Goal: Task Accomplishment & Management: Complete application form

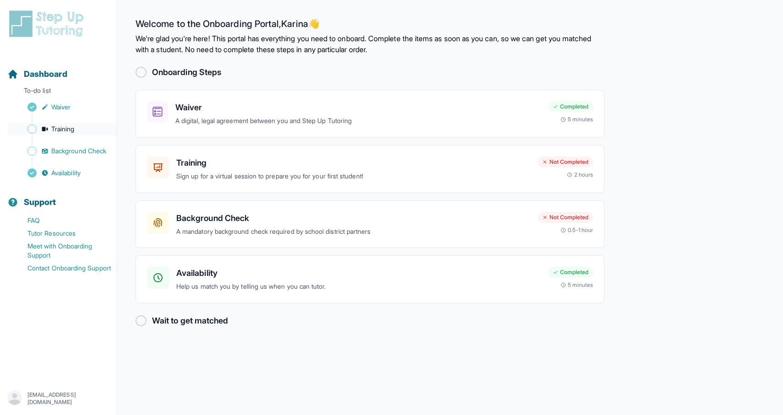
click at [86, 127] on link "Training" at bounding box center [61, 129] width 109 height 13
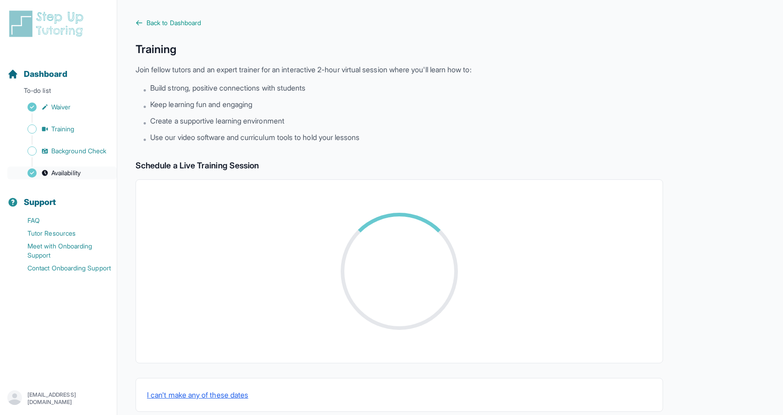
click at [79, 171] on span "Availability" at bounding box center [65, 172] width 29 height 9
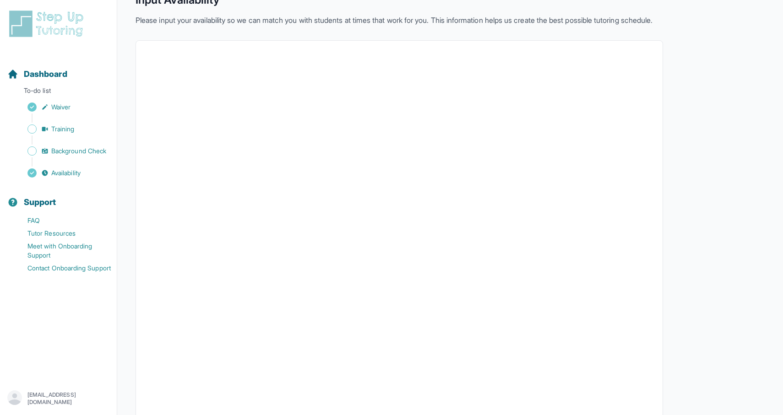
scroll to position [65, 0]
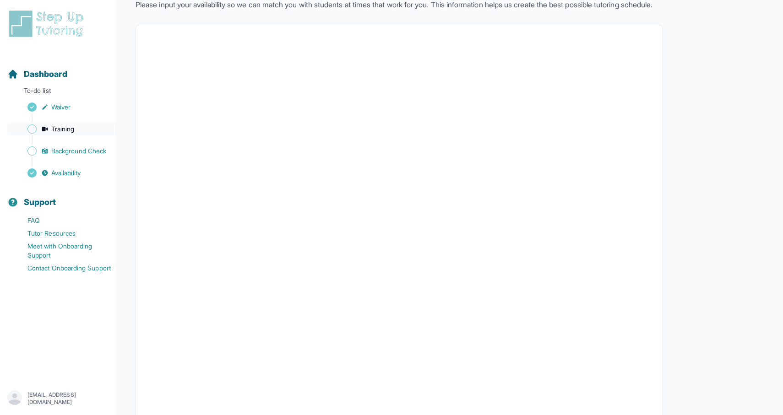
click at [72, 131] on span "Training" at bounding box center [62, 128] width 23 height 9
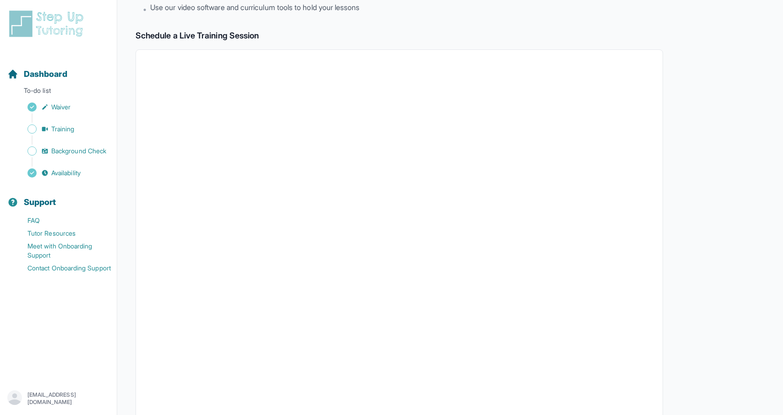
scroll to position [135, 0]
click at [93, 152] on span "Background Check" at bounding box center [78, 150] width 55 height 9
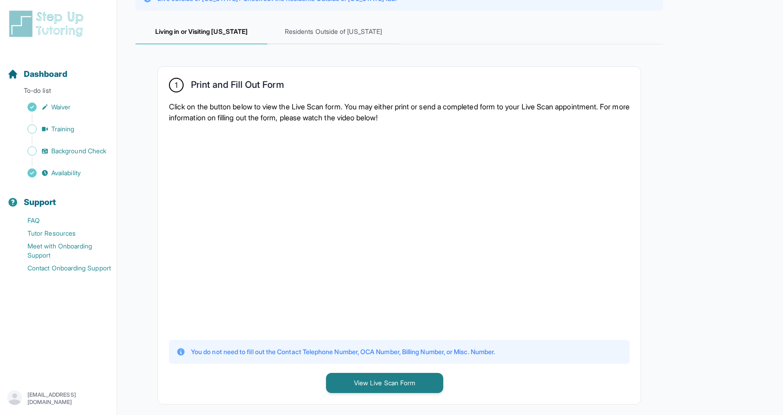
scroll to position [118, 0]
